Goal: Find contact information: Find contact information

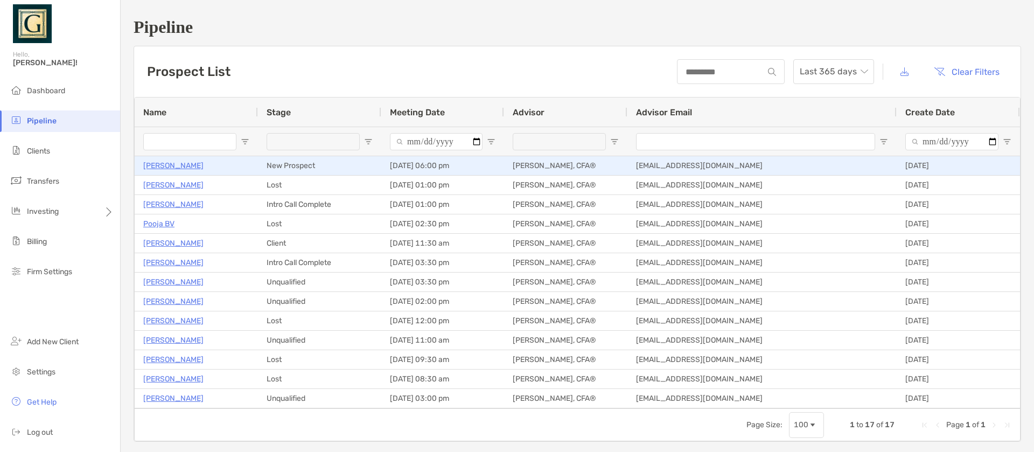
click at [181, 165] on p "[PERSON_NAME]" at bounding box center [173, 165] width 60 height 13
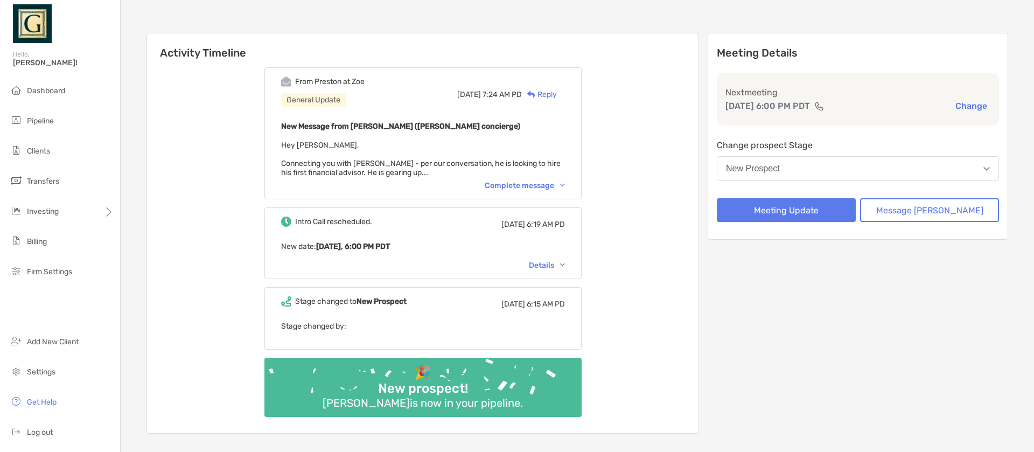
scroll to position [93, 0]
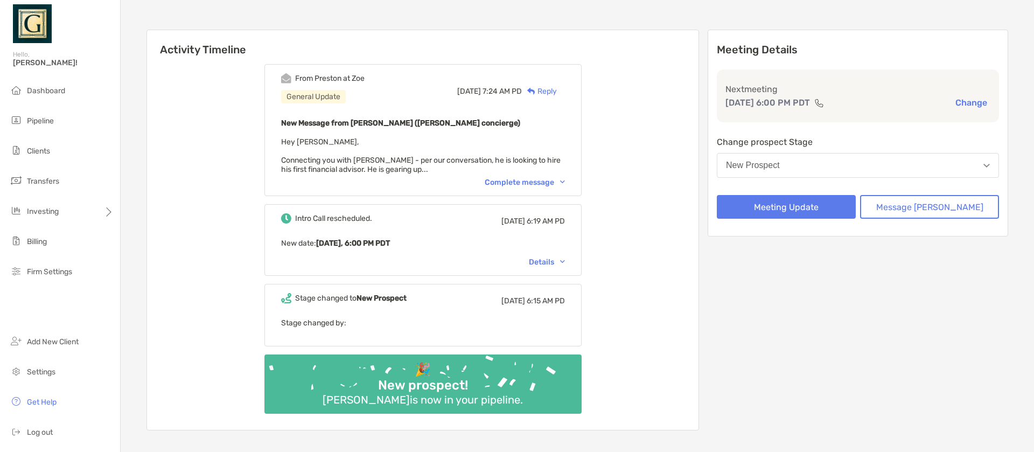
click at [551, 177] on div "From [PERSON_NAME] at [PERSON_NAME] General Update [DATE] 7:24 AM PD Reply New …" at bounding box center [422, 130] width 317 height 132
click at [550, 180] on div "Complete message" at bounding box center [525, 182] width 80 height 9
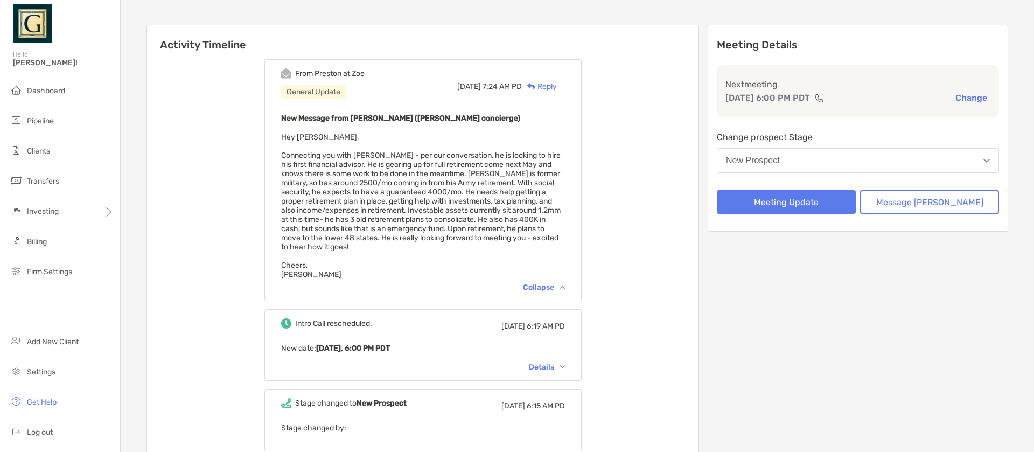
scroll to position [0, 0]
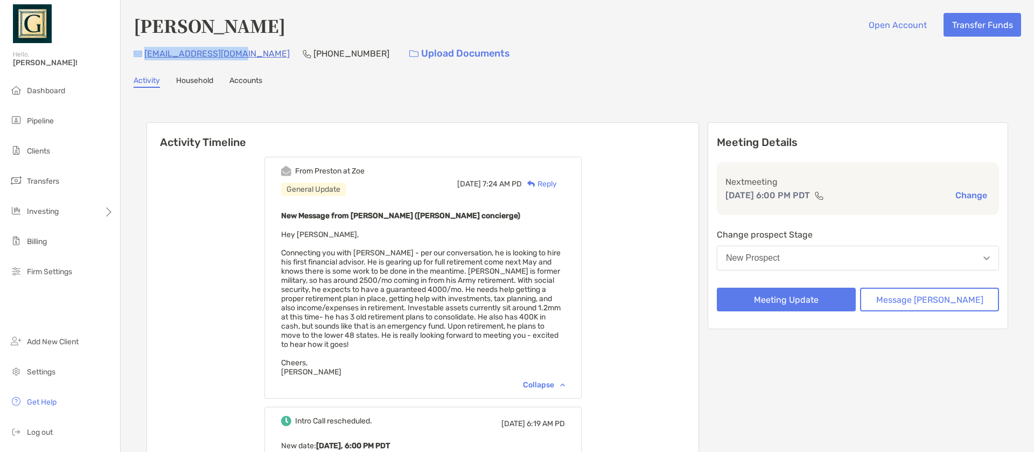
drag, startPoint x: 143, startPoint y: 52, endPoint x: 241, endPoint y: 58, distance: 98.2
click at [241, 58] on div "[EMAIL_ADDRESS][DOMAIN_NAME] [PHONE_NUMBER] Upload Documents" at bounding box center [578, 53] width 888 height 23
copy div "[EMAIL_ADDRESS][DOMAIN_NAME]"
drag, startPoint x: 262, startPoint y: 52, endPoint x: 321, endPoint y: 60, distance: 59.3
click at [321, 60] on div "[PHONE_NUMBER]" at bounding box center [346, 53] width 87 height 23
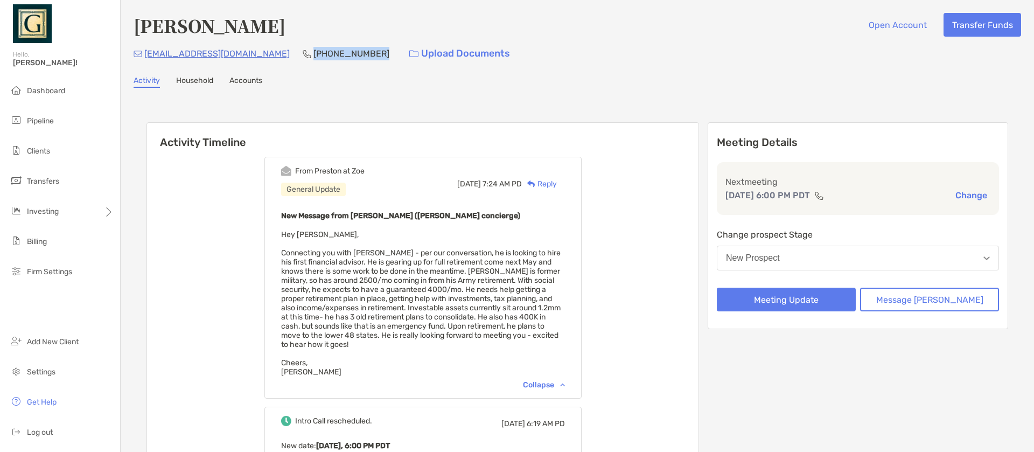
copy p "[PHONE_NUMBER]"
